Goal: Information Seeking & Learning: Understand process/instructions

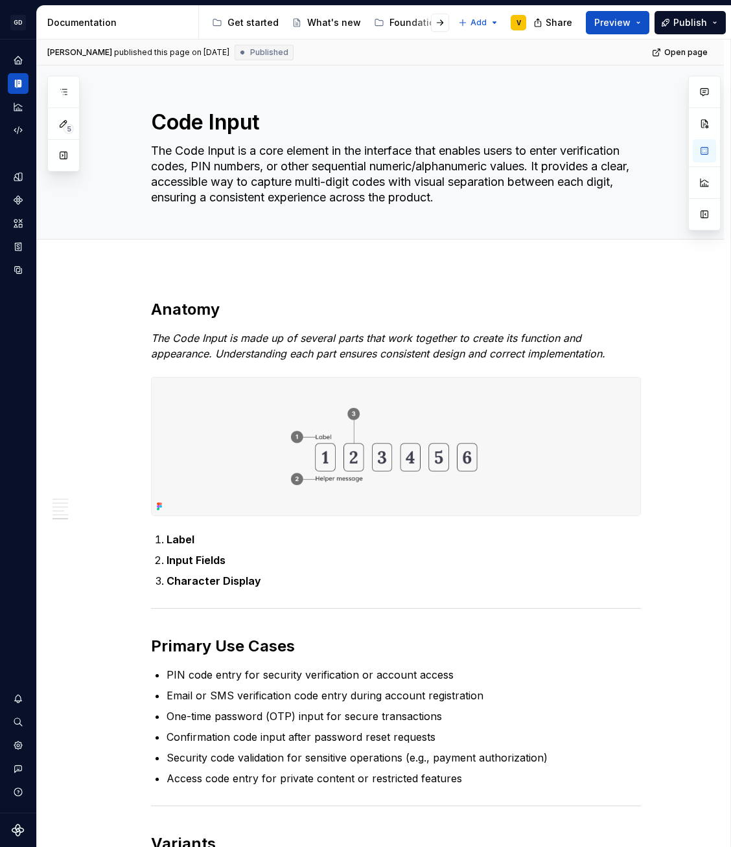
scroll to position [1547, 0]
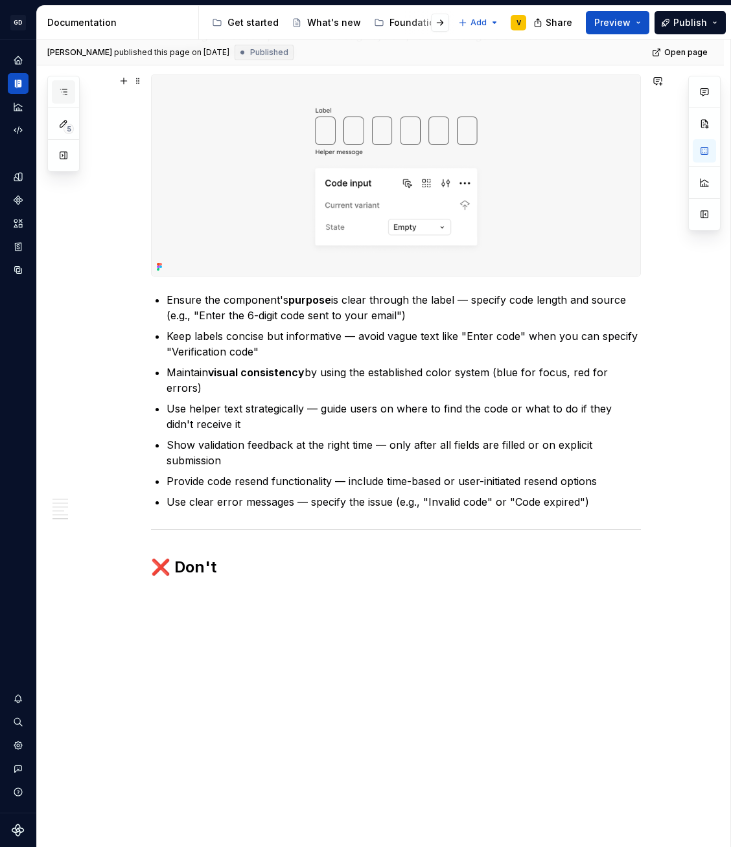
click at [69, 97] on button "button" at bounding box center [63, 91] width 23 height 23
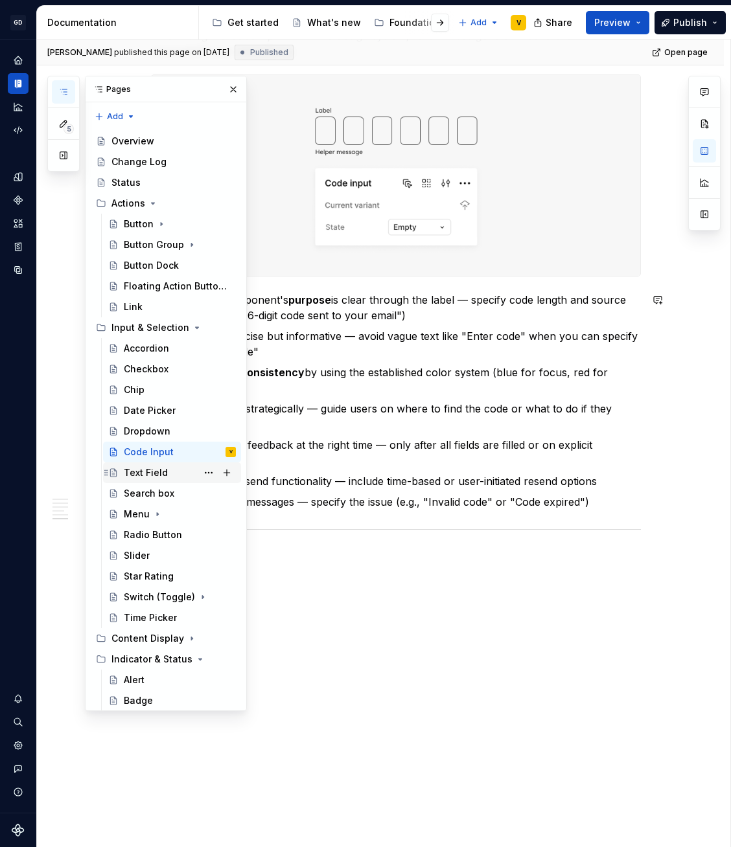
click at [155, 466] on div "Text Field" at bounding box center [146, 472] width 44 height 13
type textarea "*"
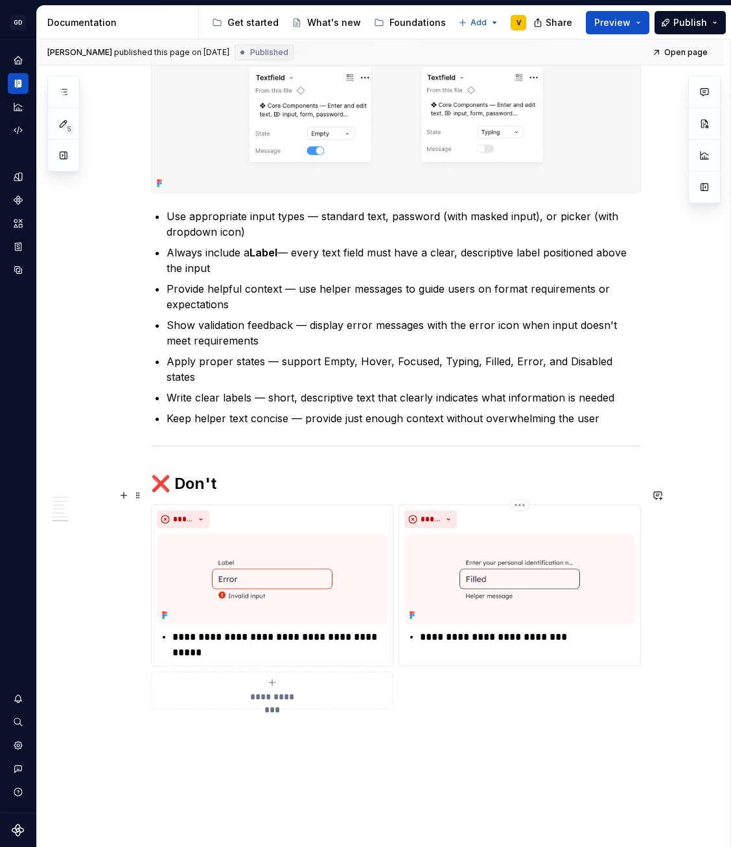
scroll to position [1936, 0]
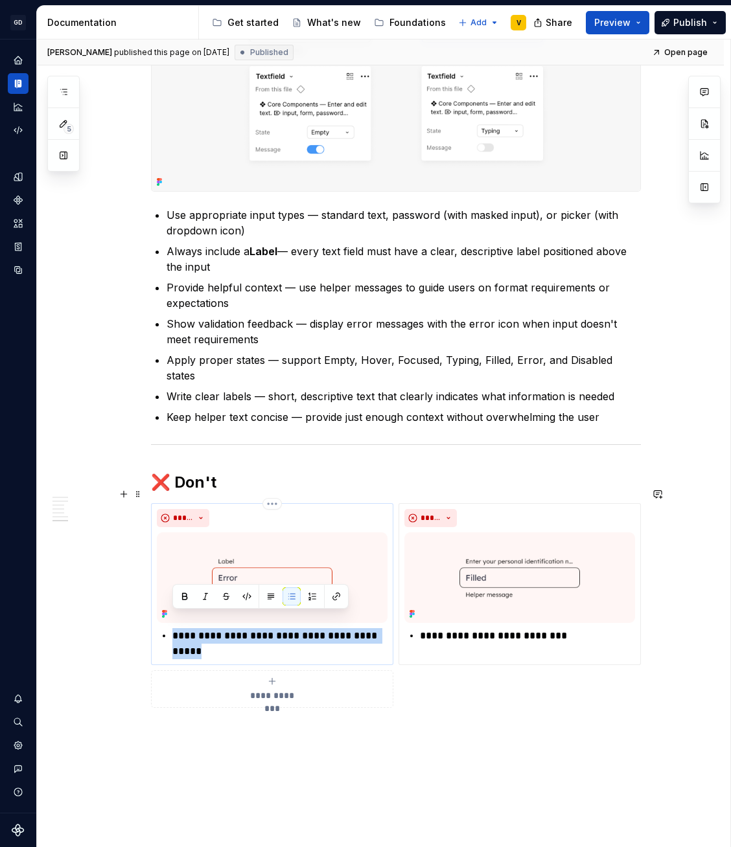
drag, startPoint x: 207, startPoint y: 639, endPoint x: 164, endPoint y: 619, distance: 48.1
click at [172, 628] on li "**********" at bounding box center [279, 643] width 215 height 31
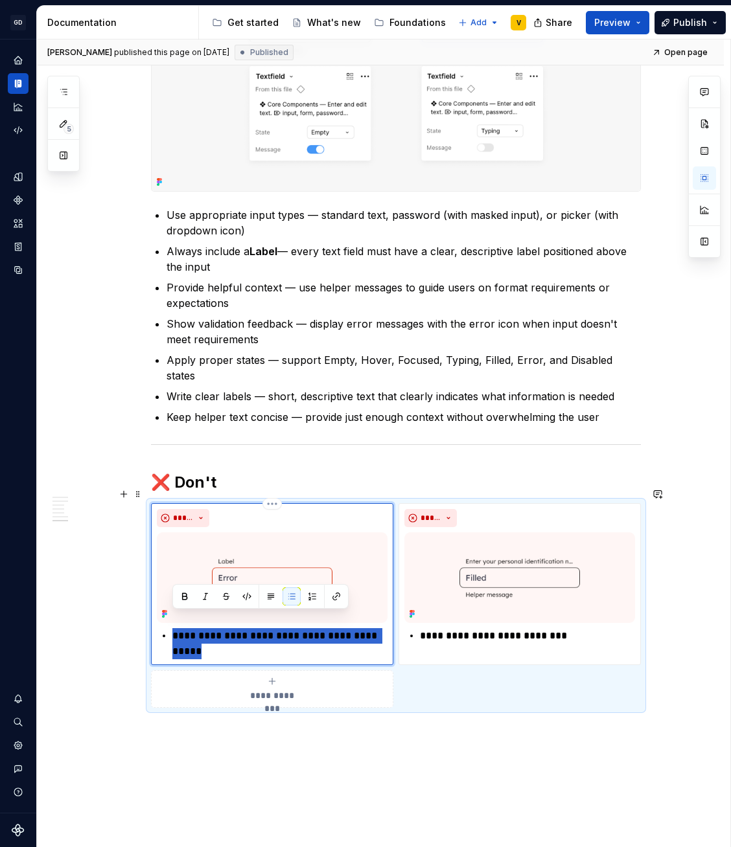
click at [331, 633] on p "**********" at bounding box center [279, 643] width 215 height 31
drag, startPoint x: 302, startPoint y: 620, endPoint x: 176, endPoint y: 617, distance: 126.4
click at [176, 628] on p "**********" at bounding box center [279, 643] width 215 height 31
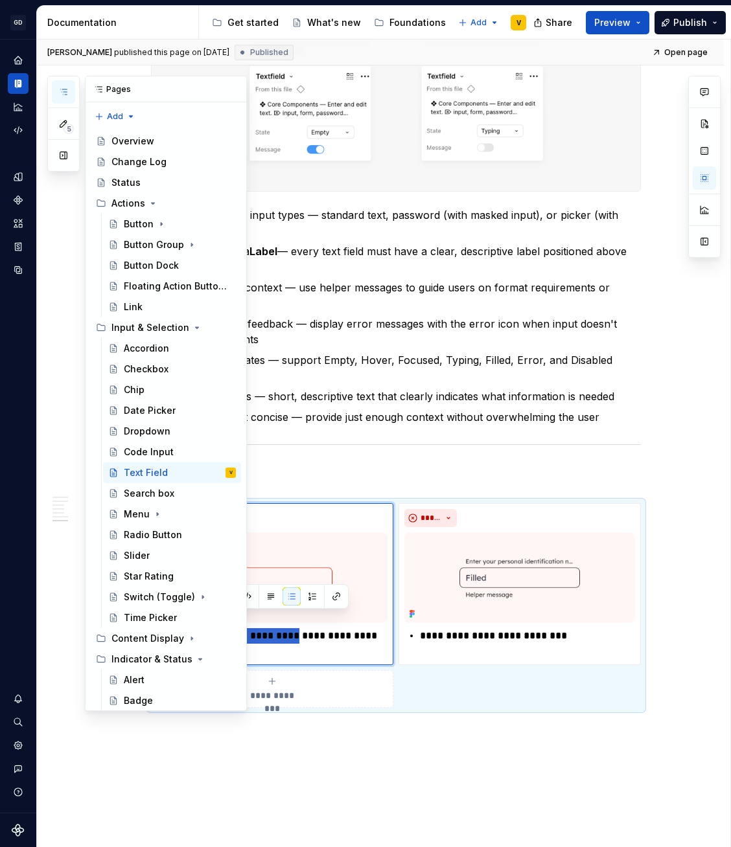
click at [67, 94] on icon "button" at bounding box center [63, 92] width 10 height 10
click at [167, 452] on div "Code Input" at bounding box center [149, 452] width 50 height 13
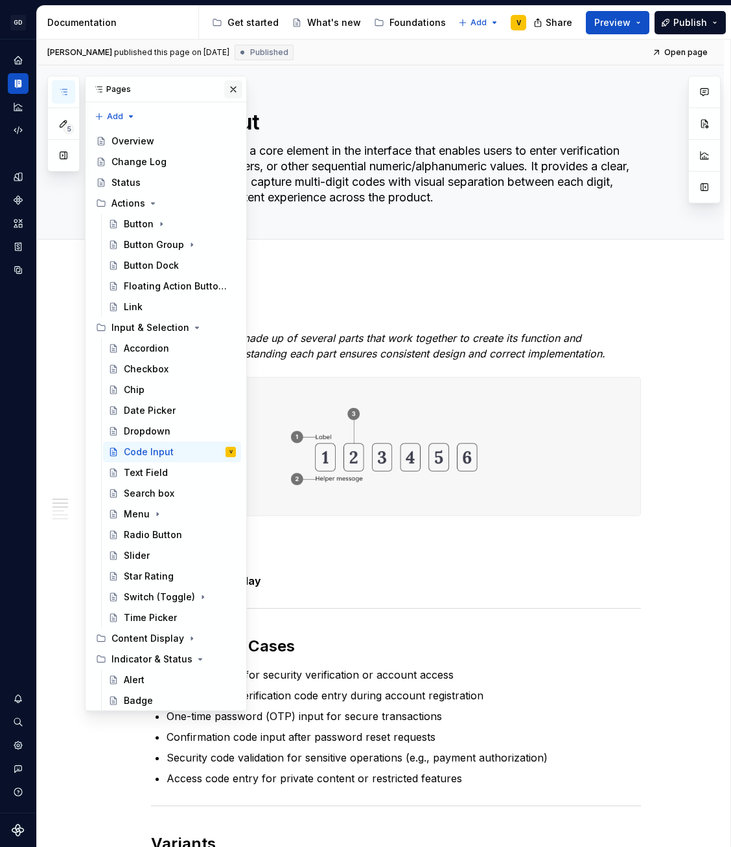
click at [224, 91] on button "button" at bounding box center [233, 89] width 18 height 18
type textarea "*"
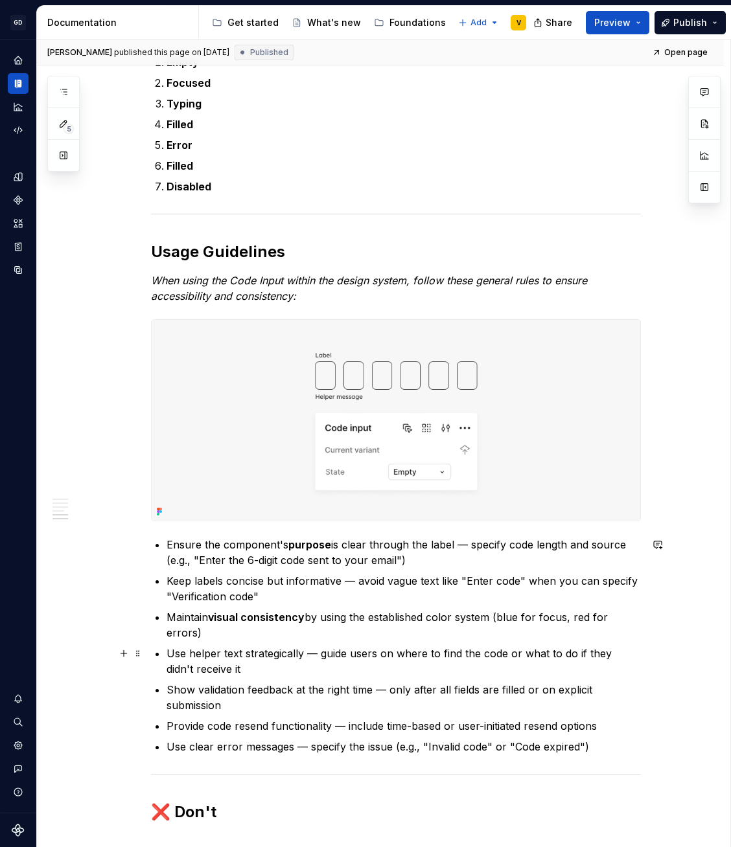
scroll to position [1547, 0]
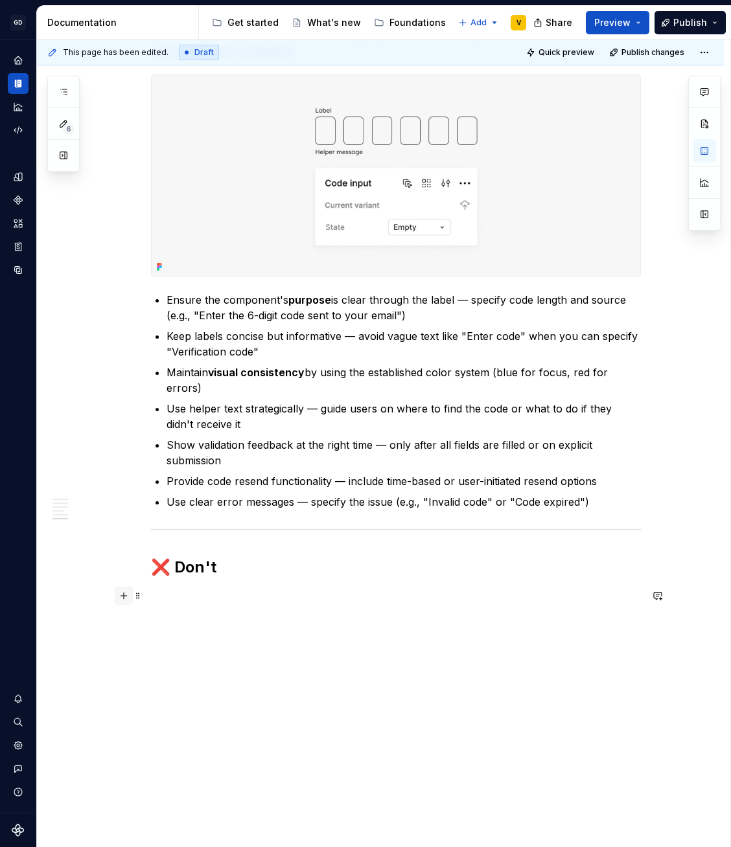
click at [121, 599] on button "button" at bounding box center [124, 596] width 18 height 18
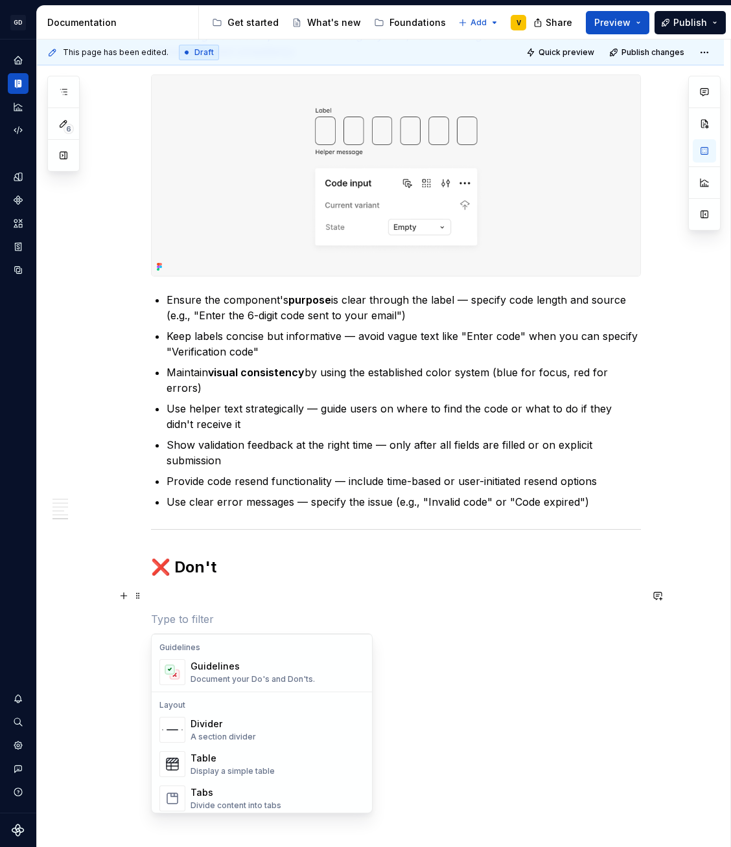
scroll to position [315, 0]
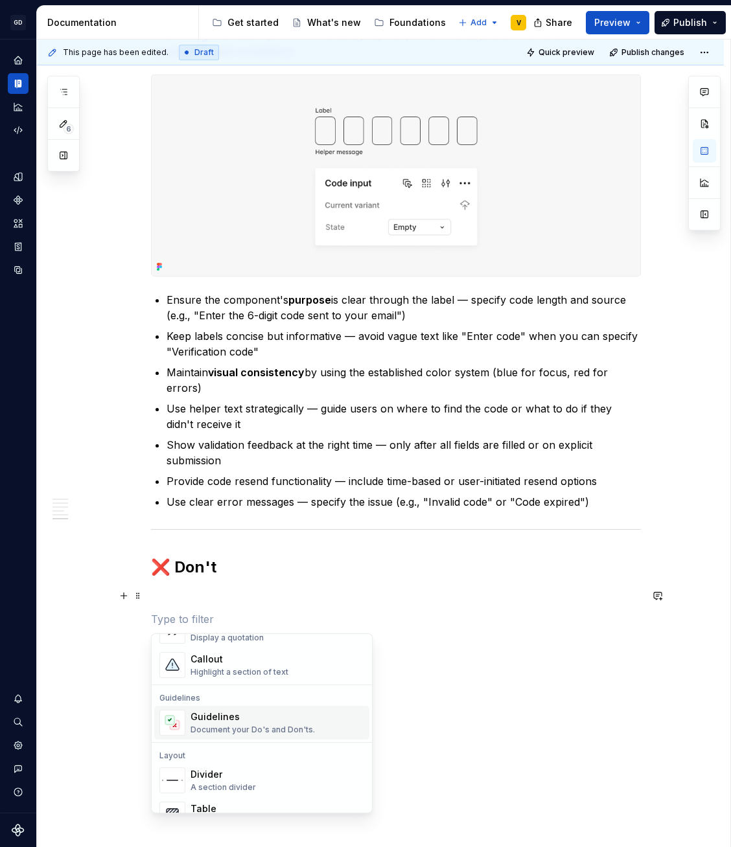
click at [206, 723] on div "Guidelines" at bounding box center [252, 717] width 124 height 13
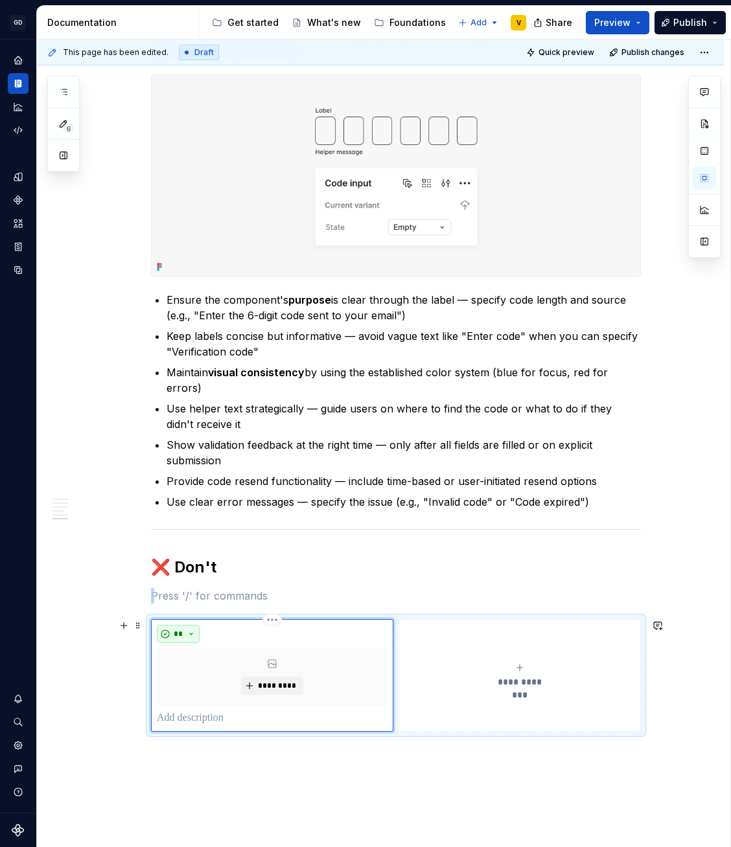
click at [180, 638] on span "**" at bounding box center [178, 634] width 10 height 10
click at [200, 681] on div "Don't" at bounding box center [208, 680] width 24 height 13
click at [445, 669] on div "**********" at bounding box center [519, 676] width 231 height 26
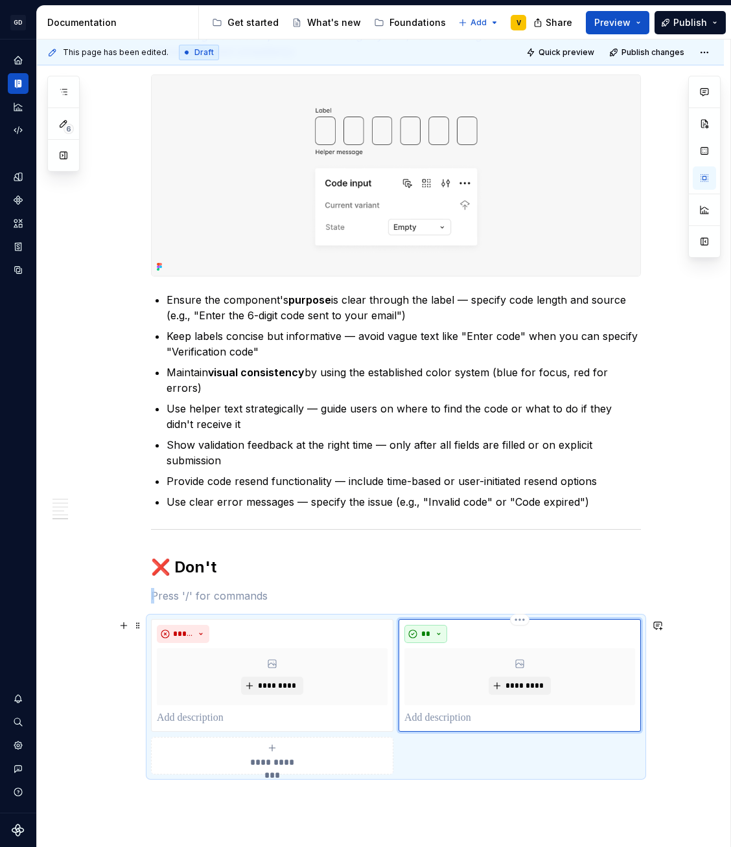
click at [434, 632] on button "**" at bounding box center [425, 634] width 43 height 18
click at [451, 679] on div "Don't" at bounding box center [456, 680] width 24 height 13
click at [273, 686] on span "*********" at bounding box center [277, 686] width 40 height 10
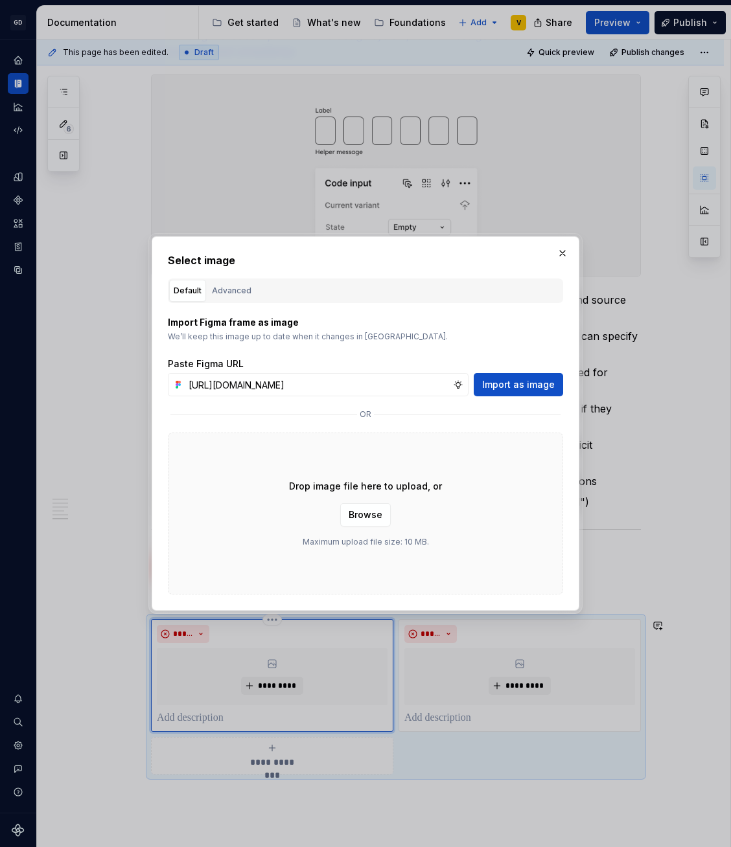
scroll to position [0, 460]
type input "https://www.figma.com/design/rzxjdfGE9CHhfV7rU8czbq/ODS-%E2%B8%B1-Internal-%E2%…"
click at [547, 383] on span "Import as image" at bounding box center [518, 384] width 73 height 13
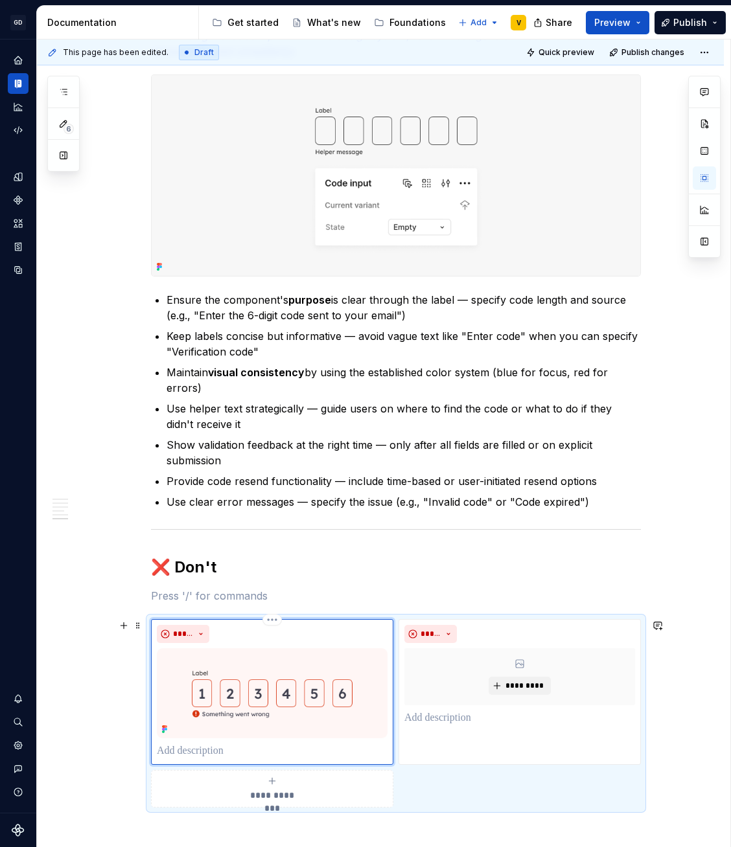
click at [269, 749] on p at bounding box center [272, 752] width 231 height 16
drag, startPoint x: 308, startPoint y: 754, endPoint x: 138, endPoint y: 749, distance: 170.4
click at [286, 729] on button "button" at bounding box center [291, 727] width 18 height 18
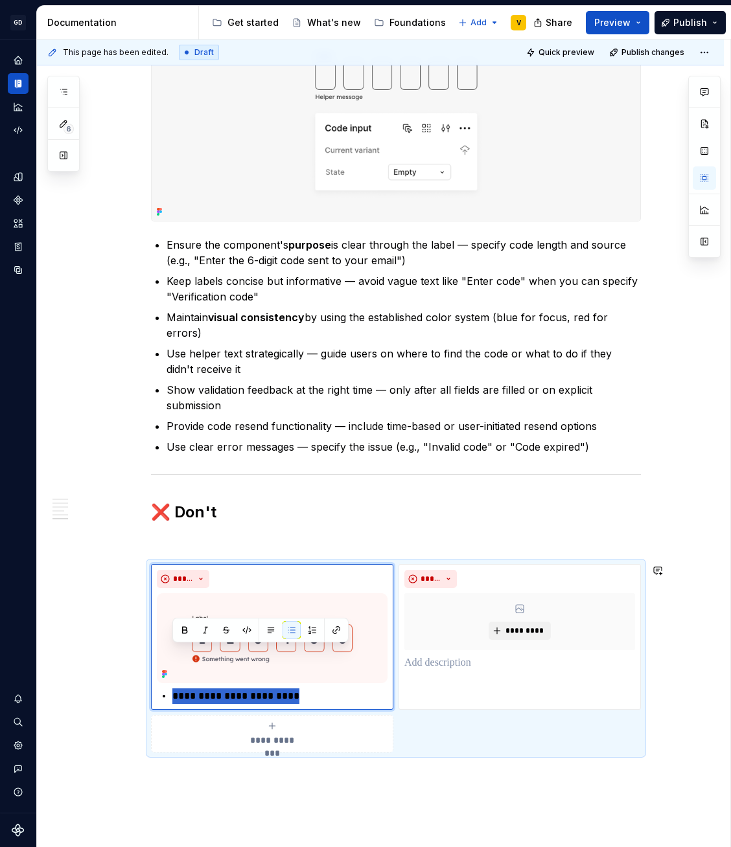
scroll to position [1658, 0]
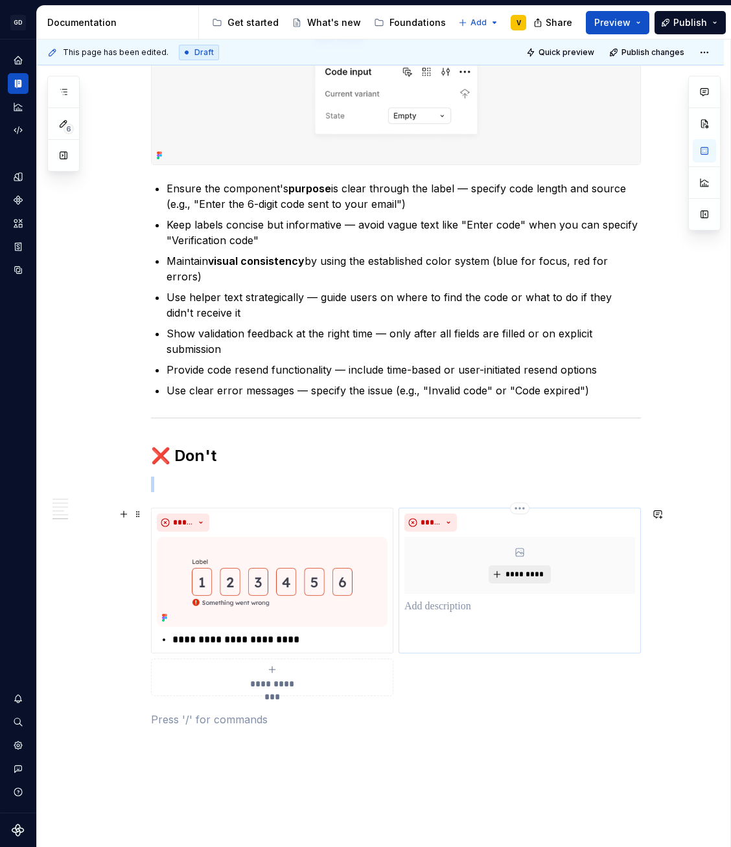
click at [530, 573] on span "*********" at bounding box center [525, 574] width 40 height 10
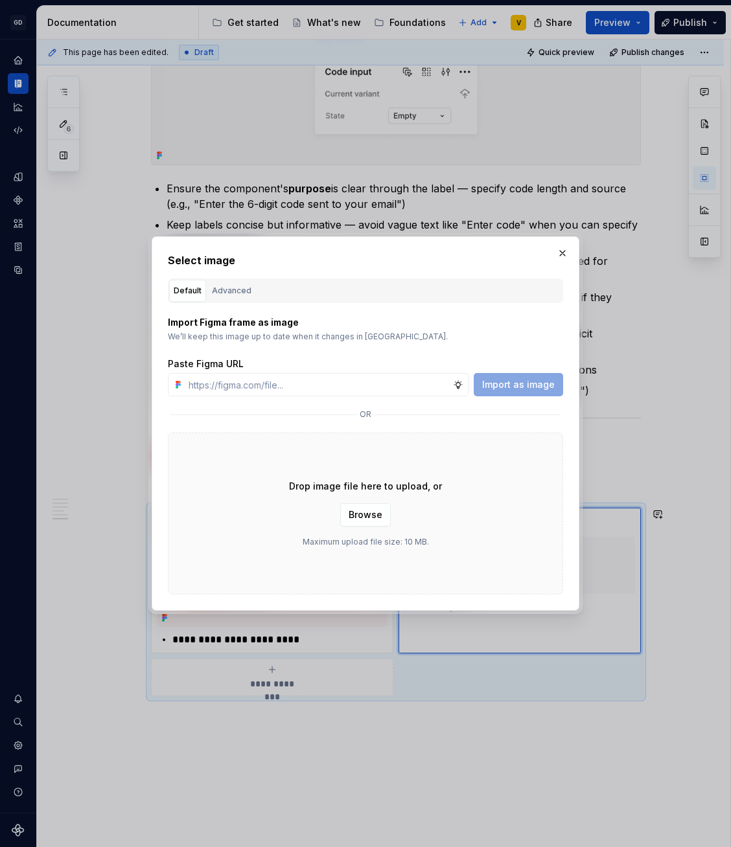
type textarea "*"
type input "https://www.figma.com/design/rzxjdfGE9CHhfV7rU8czbq/ODS-%E2%B8%B1-Internal-%E2%…"
click at [497, 380] on span "Import as image" at bounding box center [518, 384] width 73 height 13
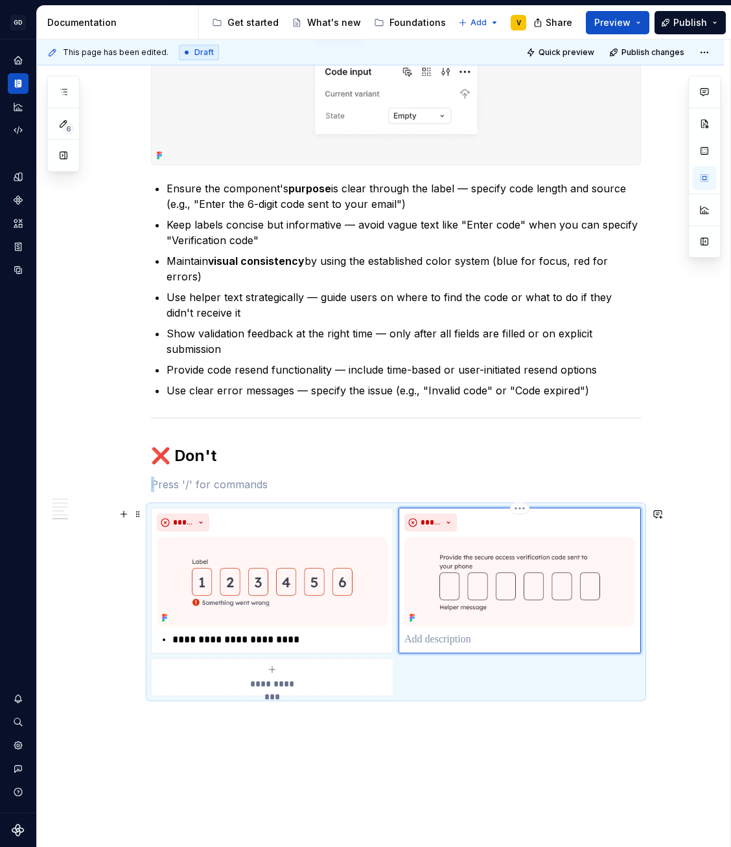
click at [464, 637] on p at bounding box center [519, 640] width 231 height 16
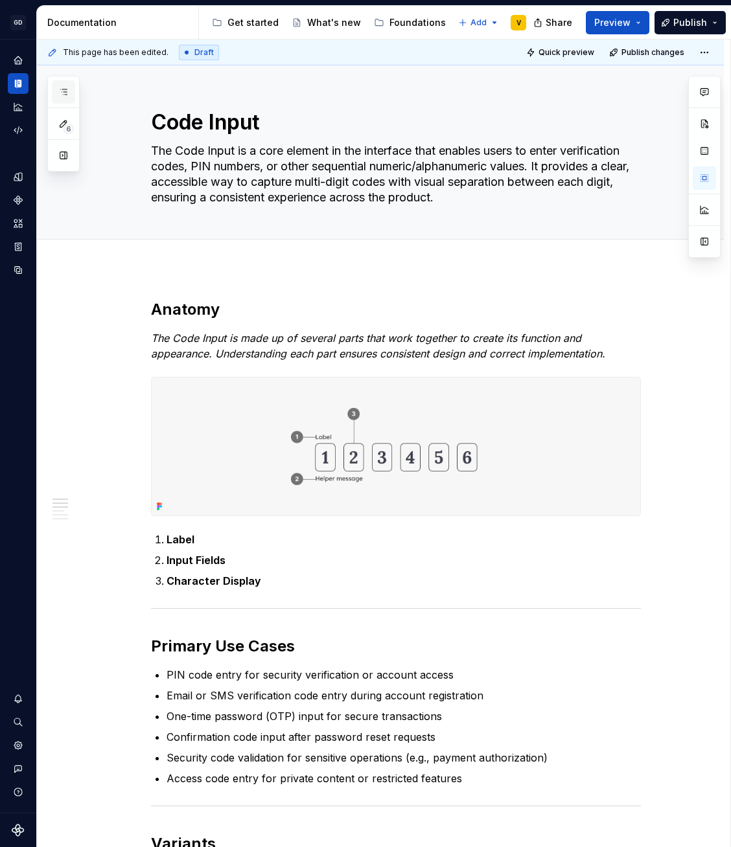
click at [65, 93] on icon "button" at bounding box center [63, 92] width 10 height 10
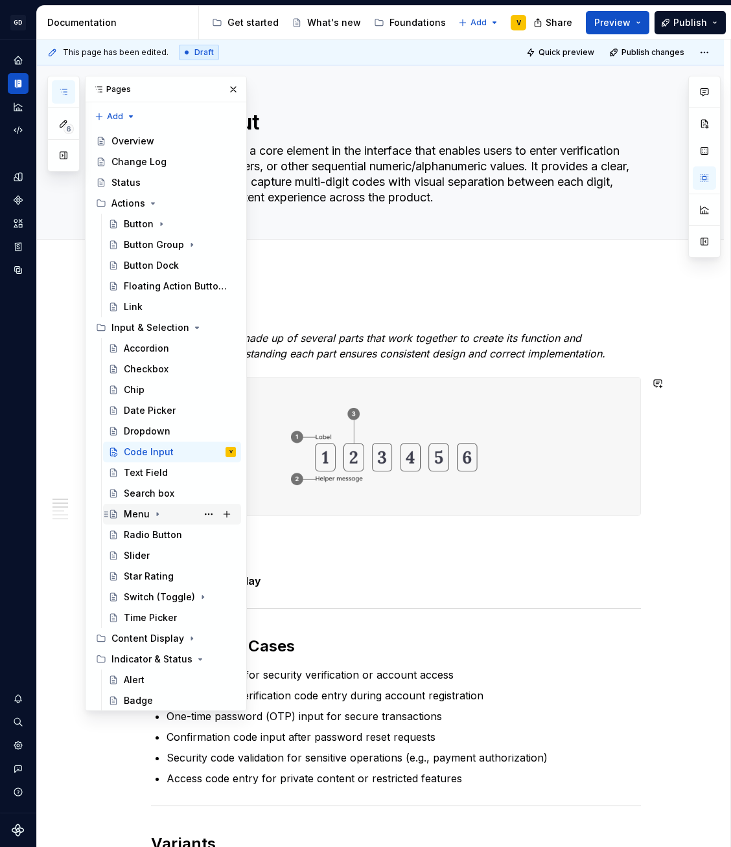
click at [137, 516] on div "Menu" at bounding box center [137, 514] width 26 height 13
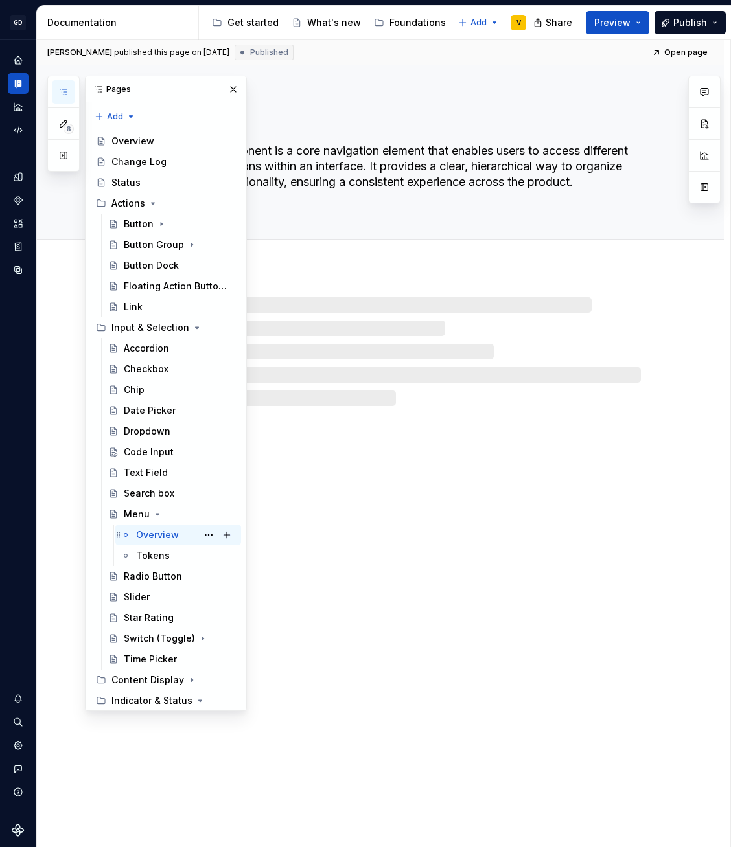
click at [144, 536] on div "Overview" at bounding box center [157, 535] width 43 height 13
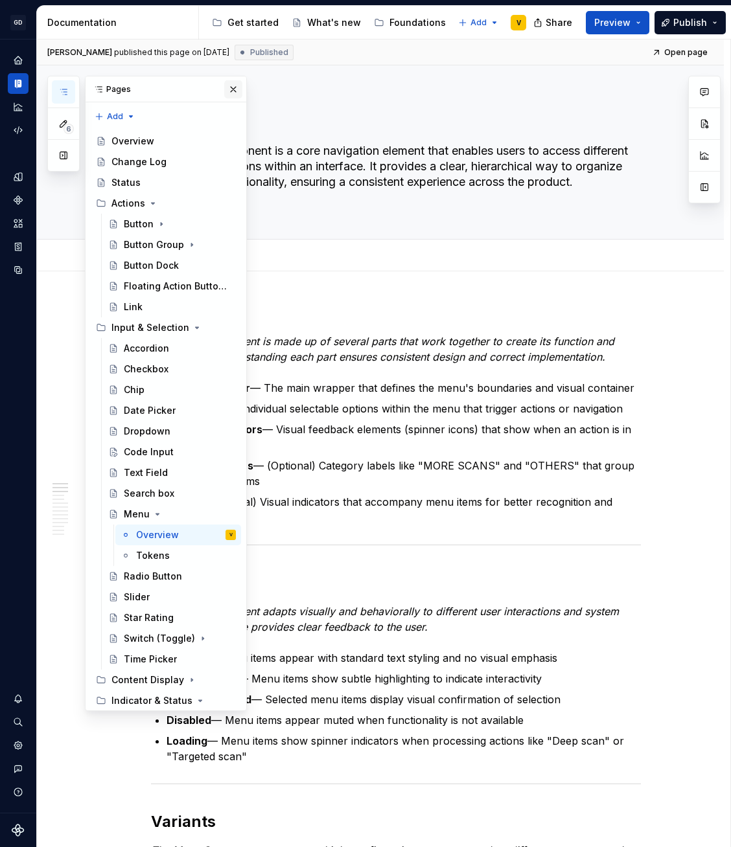
click at [227, 92] on button "button" at bounding box center [233, 89] width 18 height 18
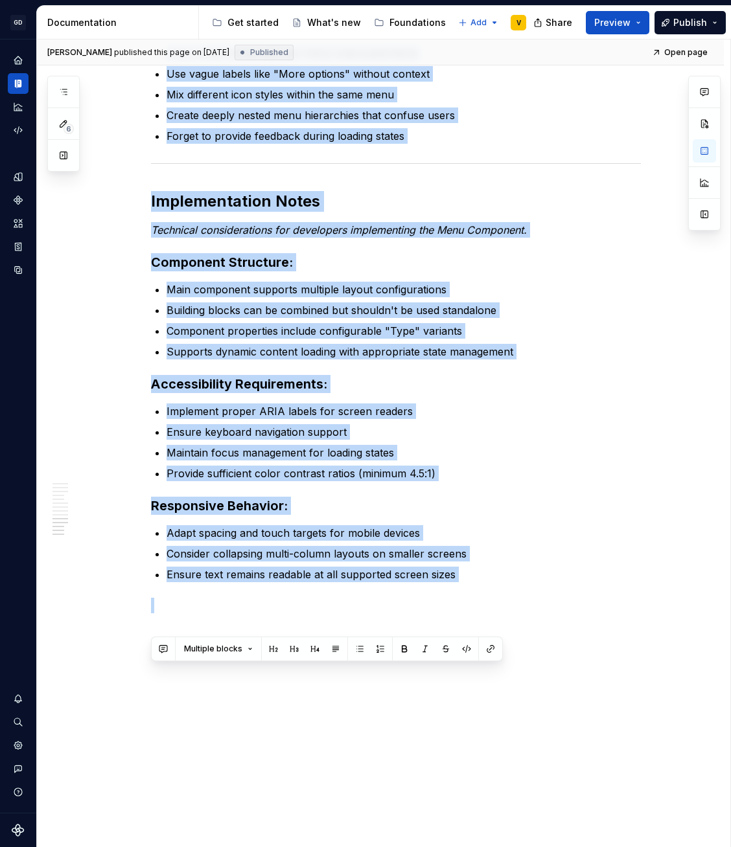
scroll to position [2009, 0]
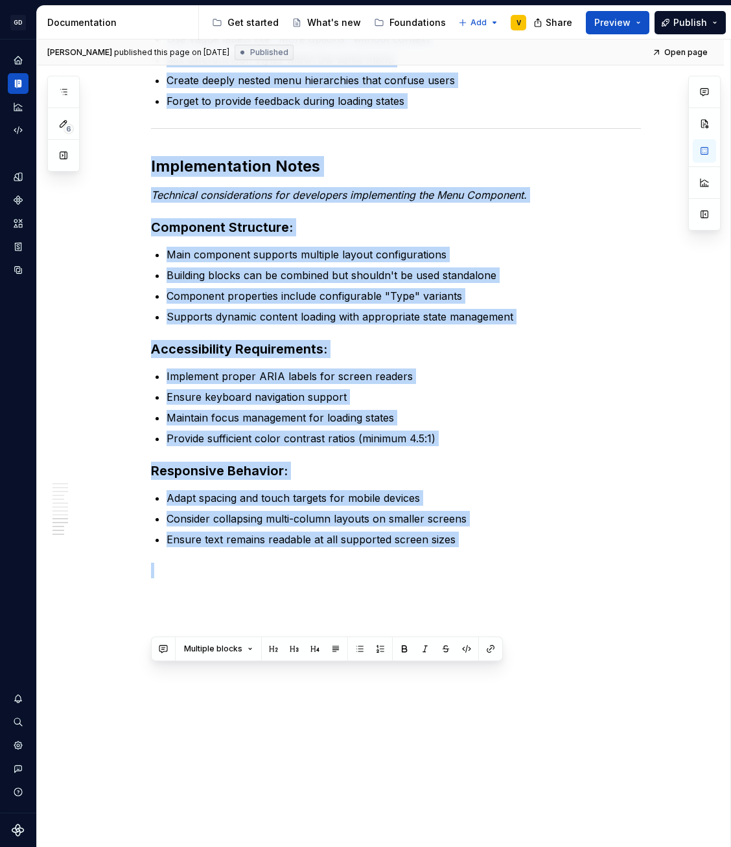
drag, startPoint x: 153, startPoint y: 311, endPoint x: 528, endPoint y: 792, distance: 609.6
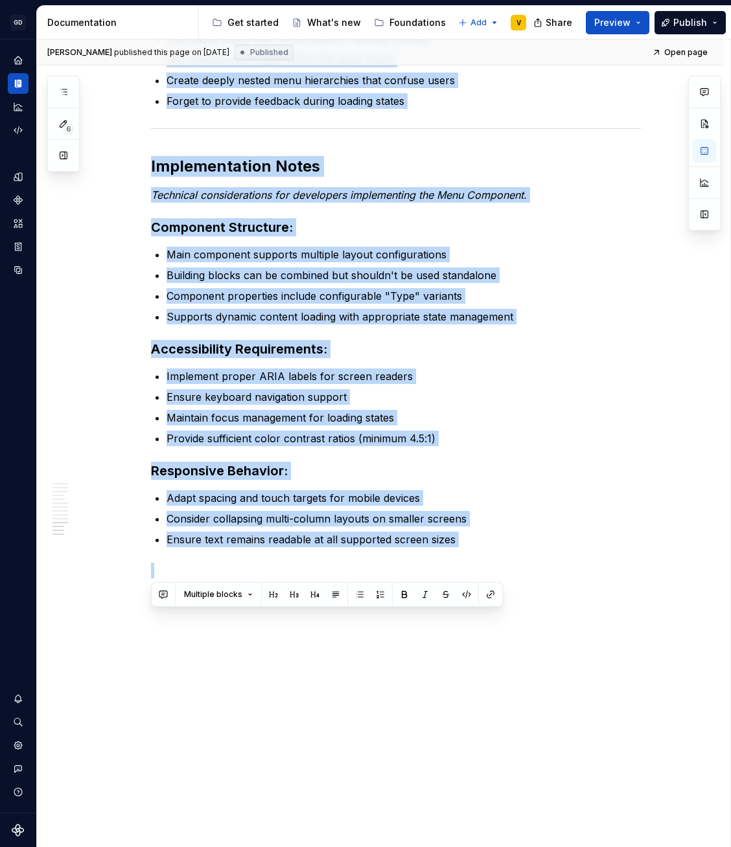
copy div "Anatomy The Menu Component is made up of several parts that work together to cr…"
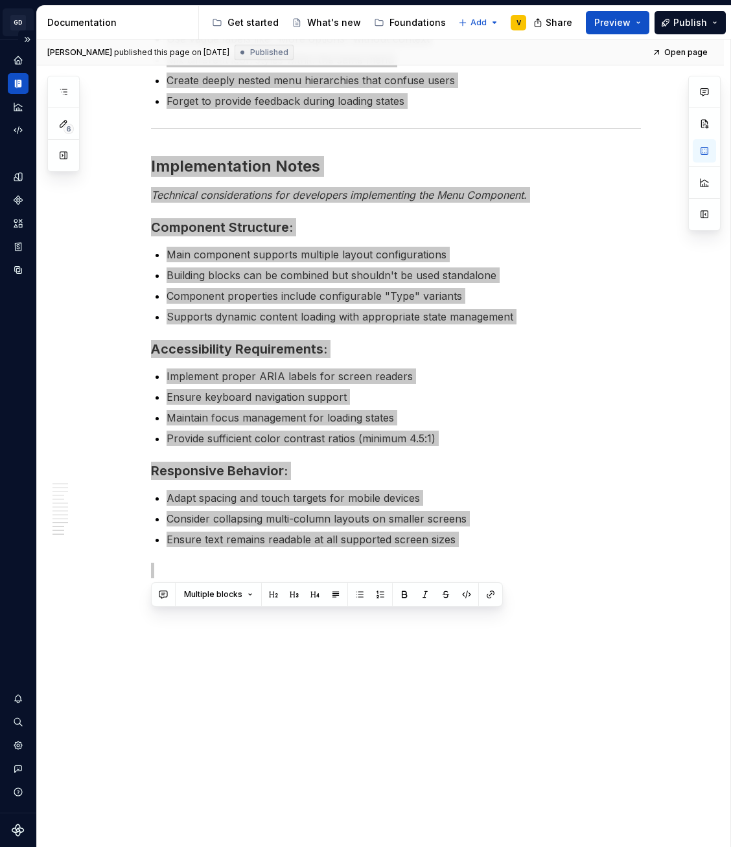
type textarea "*"
